Goal: Use online tool/utility: Utilize a website feature to perform a specific function

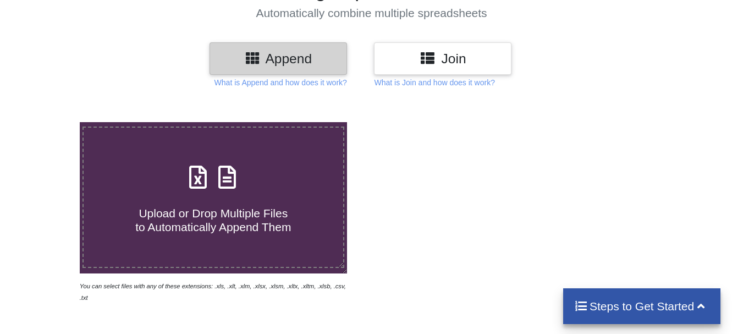
scroll to position [110, 0]
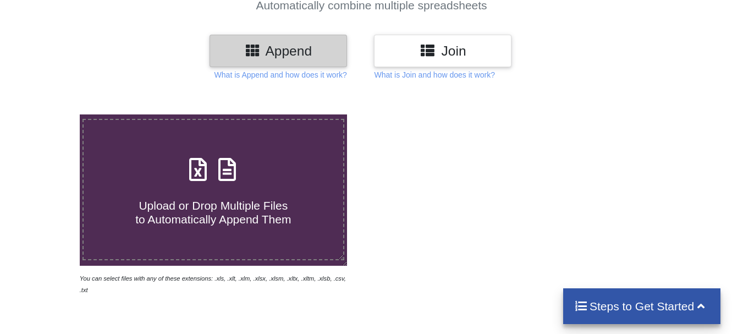
click at [250, 231] on label "Upload or Drop Multiple Files to Automatically Append Them" at bounding box center [214, 189] width 262 height 141
click at [50, 114] on input "Upload or Drop Multiple Files to Automatically Append Them" at bounding box center [50, 114] width 0 height 0
type input "C:\fakepath\april.xls"
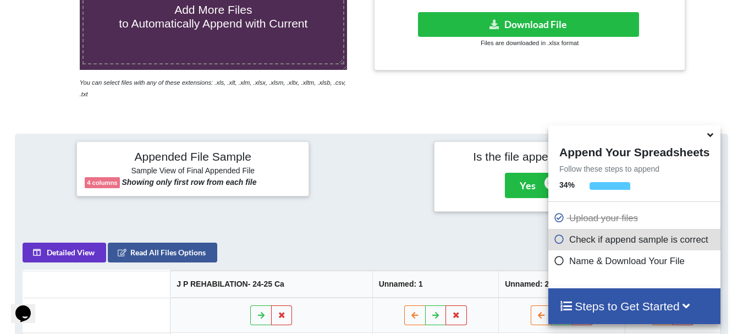
scroll to position [0, 0]
click at [616, 309] on h4 "Steps to Get Started" at bounding box center [635, 306] width 150 height 14
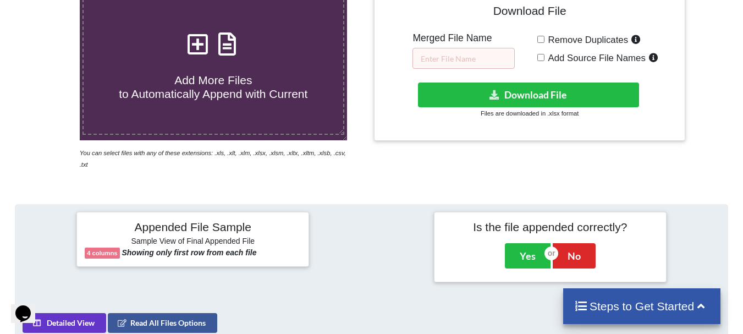
scroll to position [196, 0]
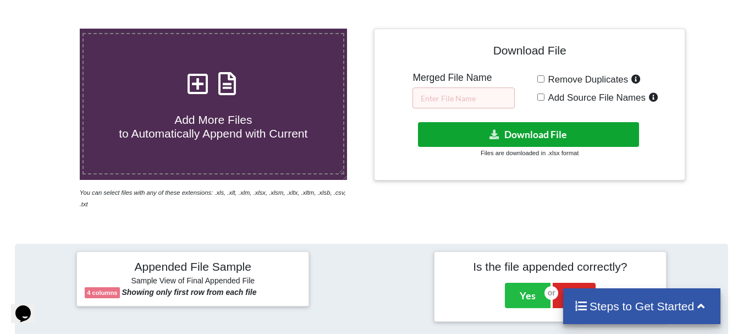
click at [472, 143] on button "Download File" at bounding box center [528, 134] width 221 height 25
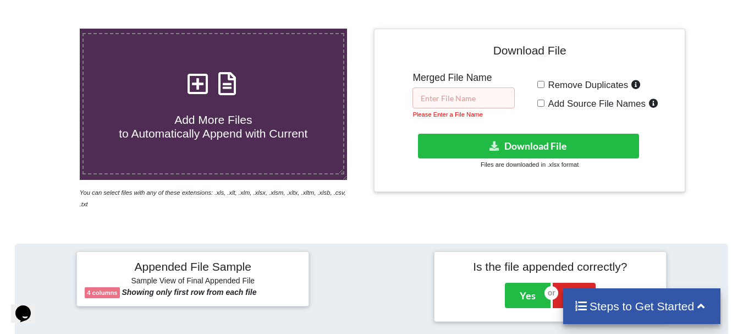
click at [493, 105] on input "text" at bounding box center [464, 97] width 102 height 21
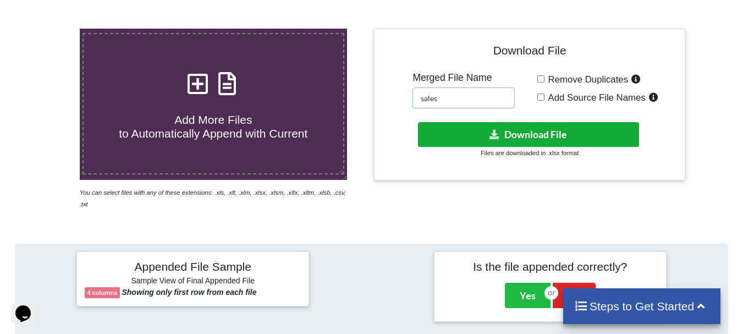
type input "sales"
click at [535, 127] on button "Download File" at bounding box center [528, 134] width 221 height 25
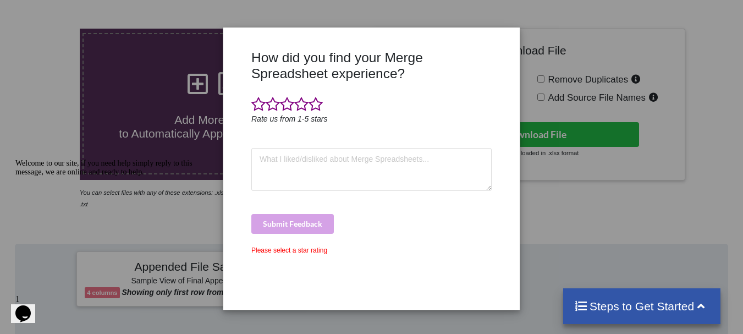
click at [649, 135] on div "How did you find your Merge Spreadsheet experience? Rate us from 1-5 stars Subm…" at bounding box center [371, 167] width 743 height 334
click at [318, 105] on span at bounding box center [316, 104] width 14 height 15
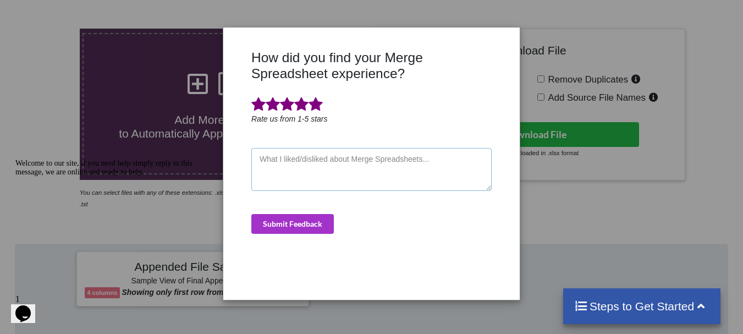
click at [403, 168] on textarea at bounding box center [371, 169] width 240 height 43
type textarea "ddd"
click at [320, 223] on button "Submit Feedback" at bounding box center [292, 224] width 83 height 20
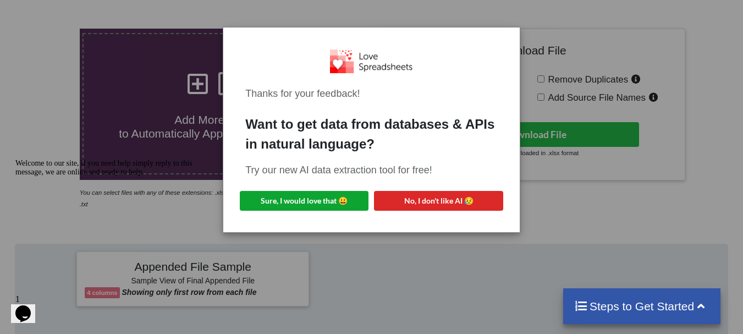
click at [335, 201] on button "Sure, I would love that 😀" at bounding box center [304, 201] width 129 height 20
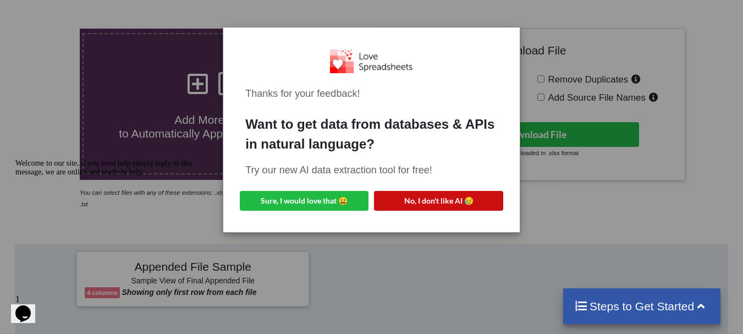
click at [425, 201] on button "No, I don't like AI 😥" at bounding box center [438, 201] width 129 height 20
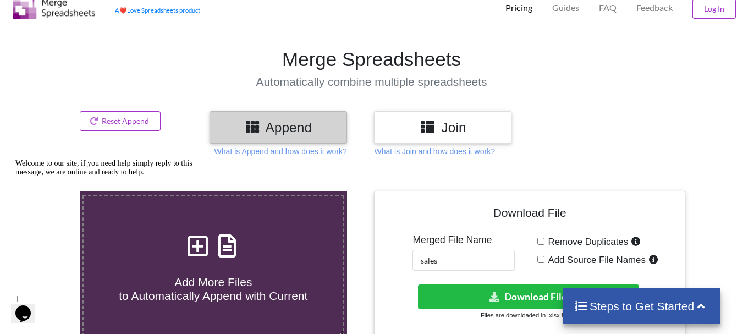
scroll to position [15, 0]
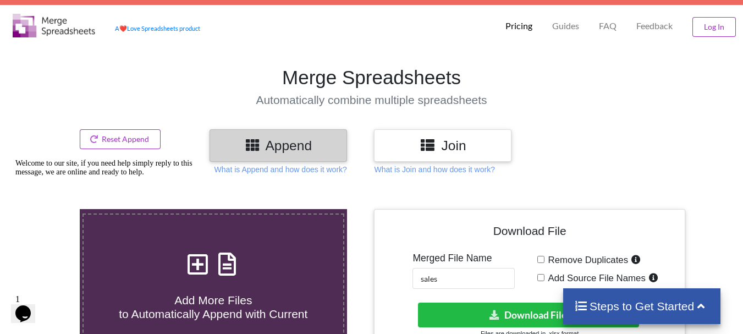
click at [244, 145] on h3 "Append" at bounding box center [278, 146] width 121 height 16
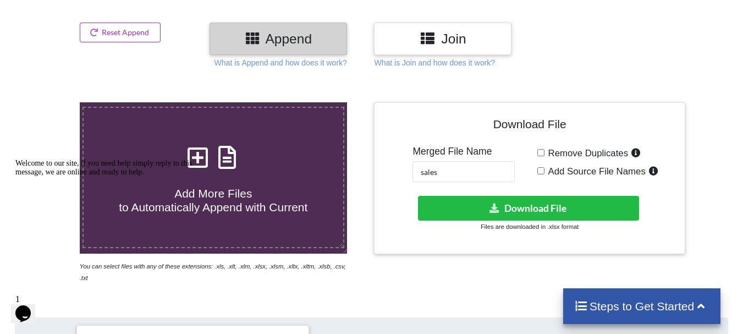
scroll to position [125, 0]
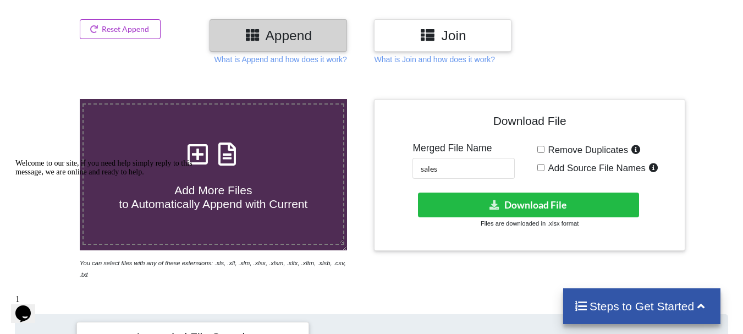
click at [554, 151] on span "Remove Duplicates" at bounding box center [587, 150] width 84 height 10
click at [545, 151] on input "Remove Duplicates" at bounding box center [541, 149] width 7 height 7
checkbox input "true"
click at [548, 166] on span "Add Source File Names" at bounding box center [595, 168] width 101 height 10
click at [545, 166] on input "Add Source File Names" at bounding box center [541, 167] width 7 height 7
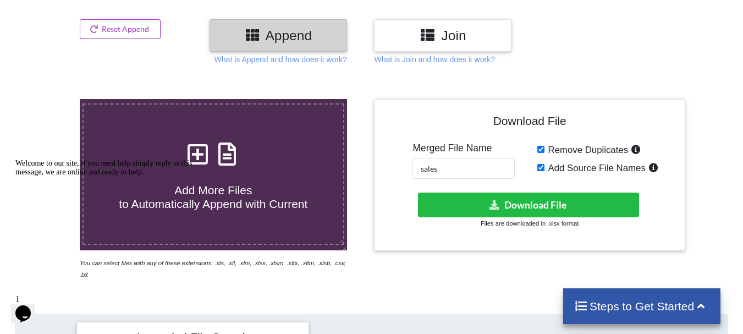
checkbox input "true"
